Goal: Check status

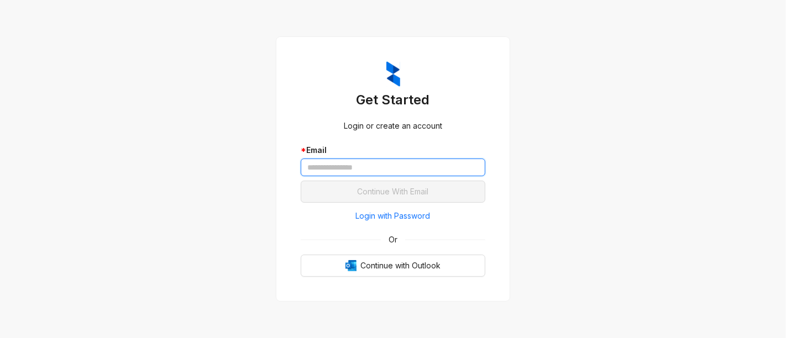
click at [345, 168] on input "text" at bounding box center [393, 168] width 185 height 18
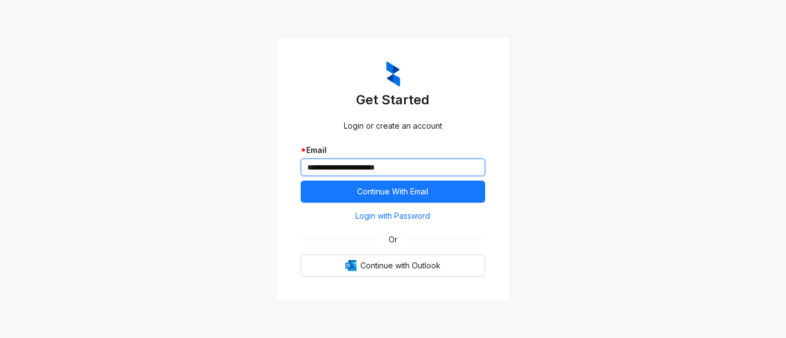
type input "**********"
click at [301, 181] on button "Continue With Email" at bounding box center [393, 192] width 185 height 22
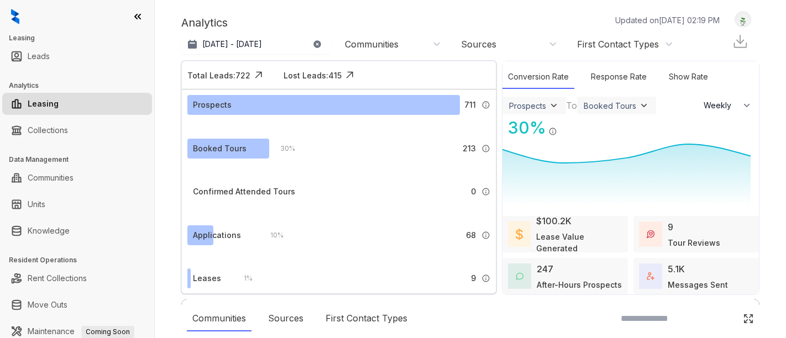
select select "******"
click at [305, 39] on button "[DATE] - [DATE]" at bounding box center [255, 44] width 149 height 20
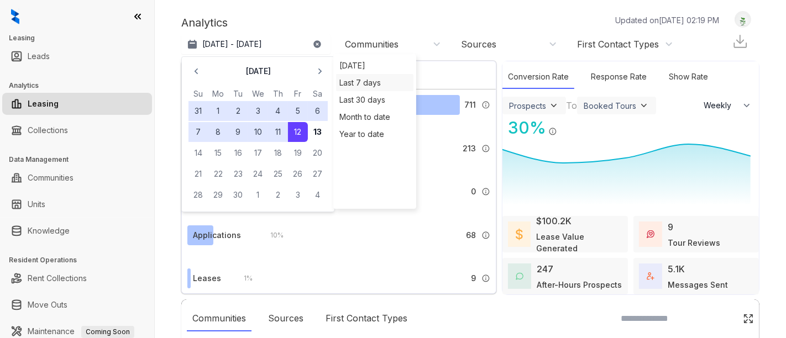
click at [374, 83] on div "Last 7 days" at bounding box center [374, 82] width 77 height 17
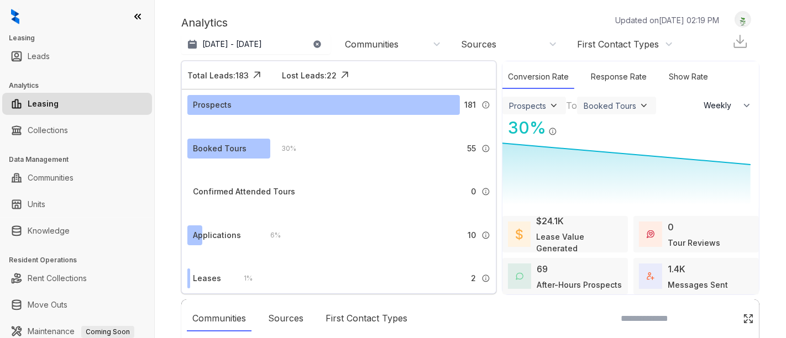
click at [313, 42] on icon "button" at bounding box center [317, 44] width 9 height 9
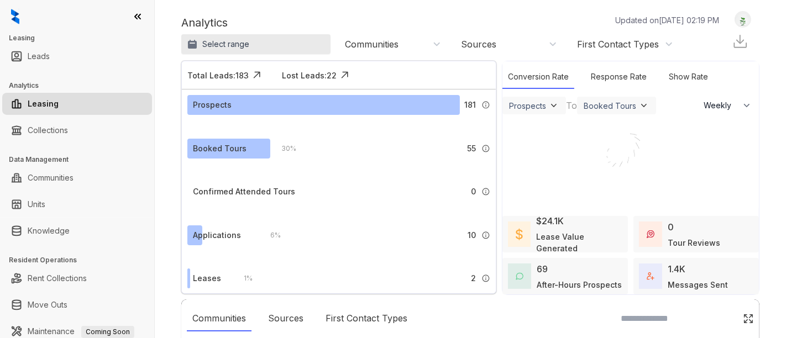
click at [299, 46] on button "Select range" at bounding box center [255, 44] width 149 height 20
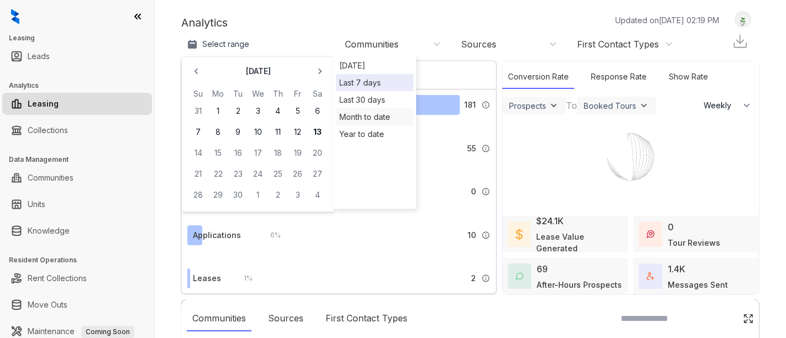
click at [366, 115] on div "Month to date" at bounding box center [374, 116] width 77 height 17
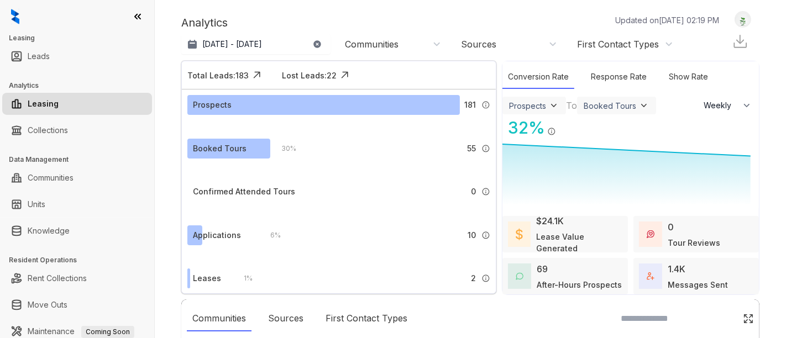
click at [388, 46] on div "Communities" at bounding box center [372, 44] width 54 height 12
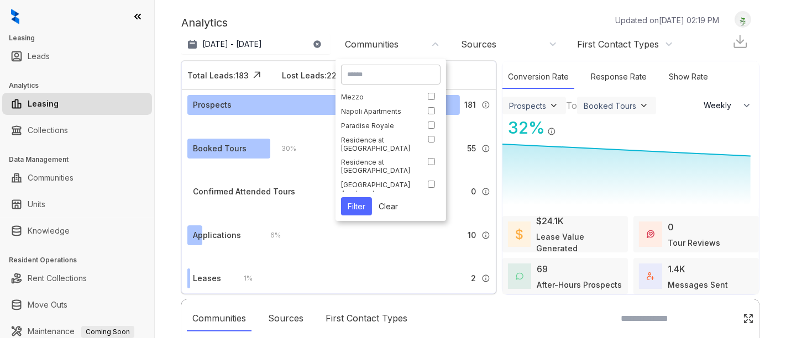
scroll to position [117, 0]
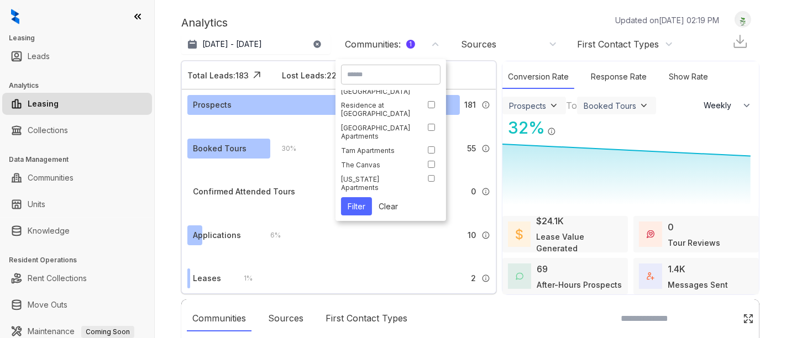
click at [355, 207] on button "Filter" at bounding box center [356, 206] width 31 height 18
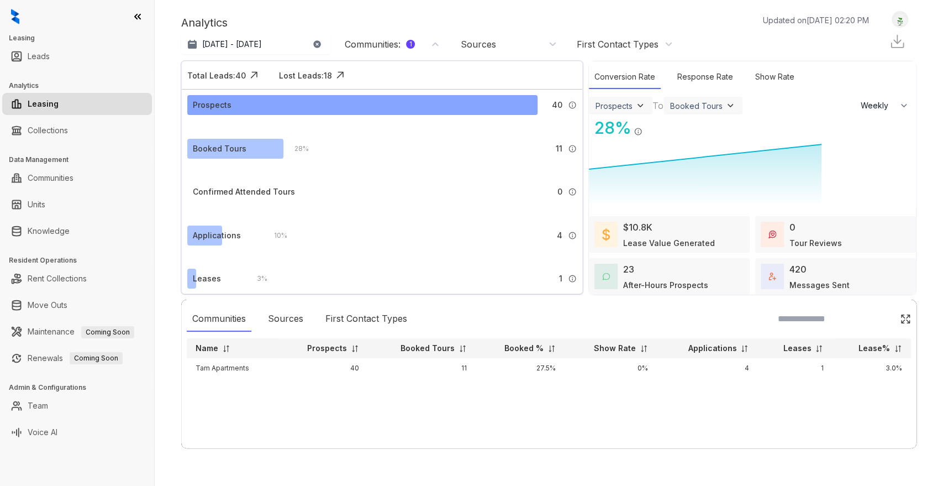
scroll to position [0, 0]
